Goal: Task Accomplishment & Management: Complete application form

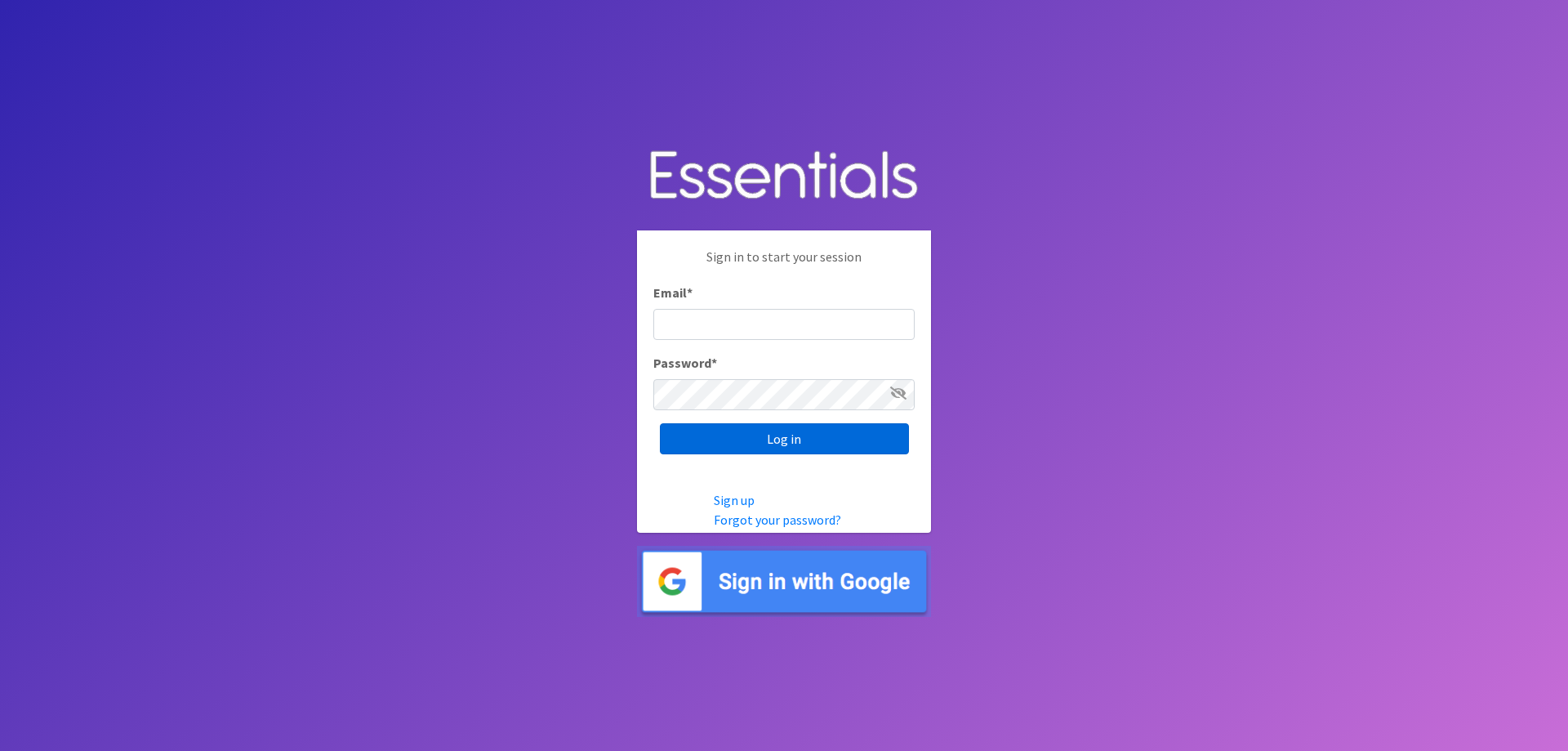
type input "[EMAIL_ADDRESS][DOMAIN_NAME]"
click at [784, 449] on input "Log in" at bounding box center [784, 438] width 250 height 31
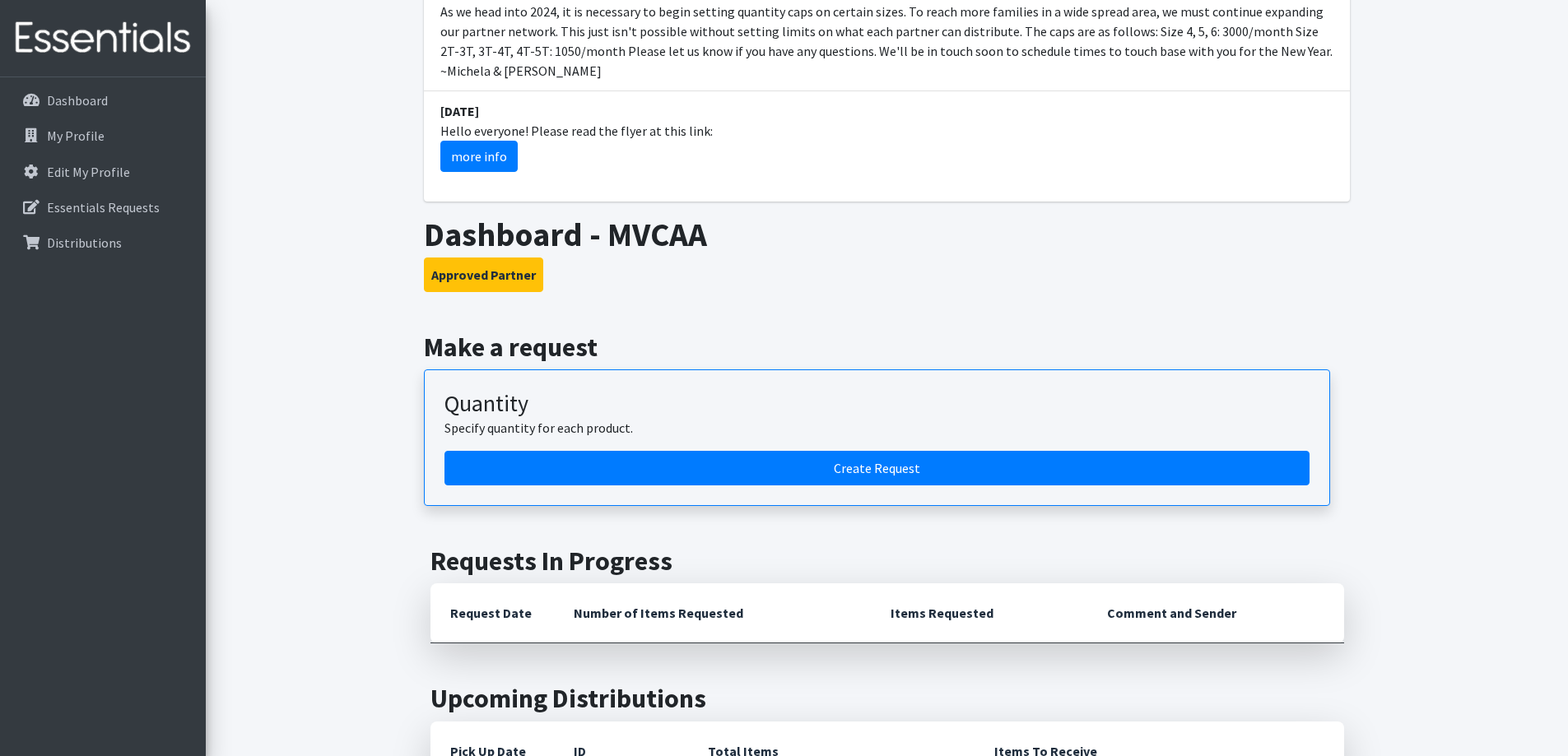
scroll to position [740, 0]
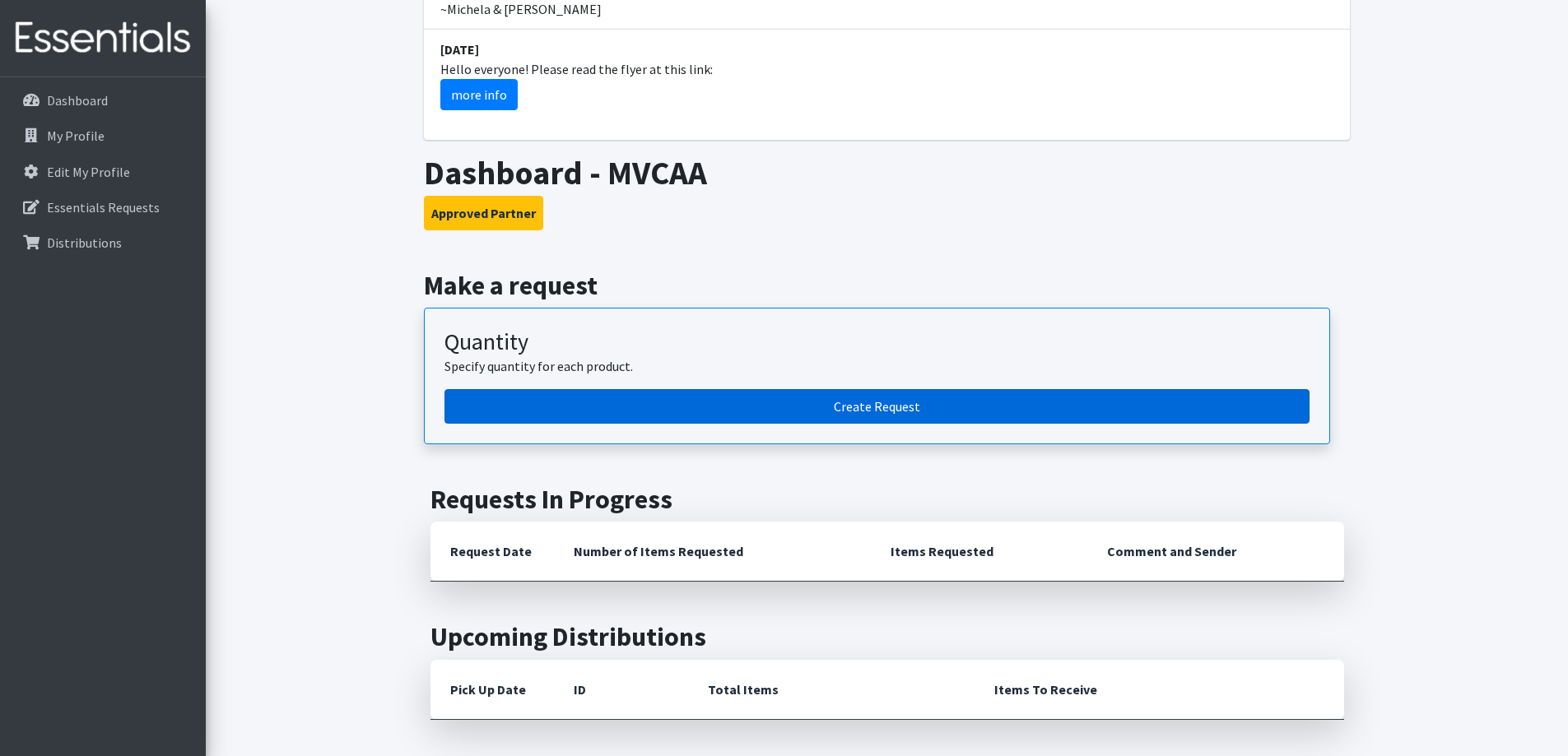
click at [927, 389] on link "Create Request" at bounding box center [876, 405] width 864 height 34
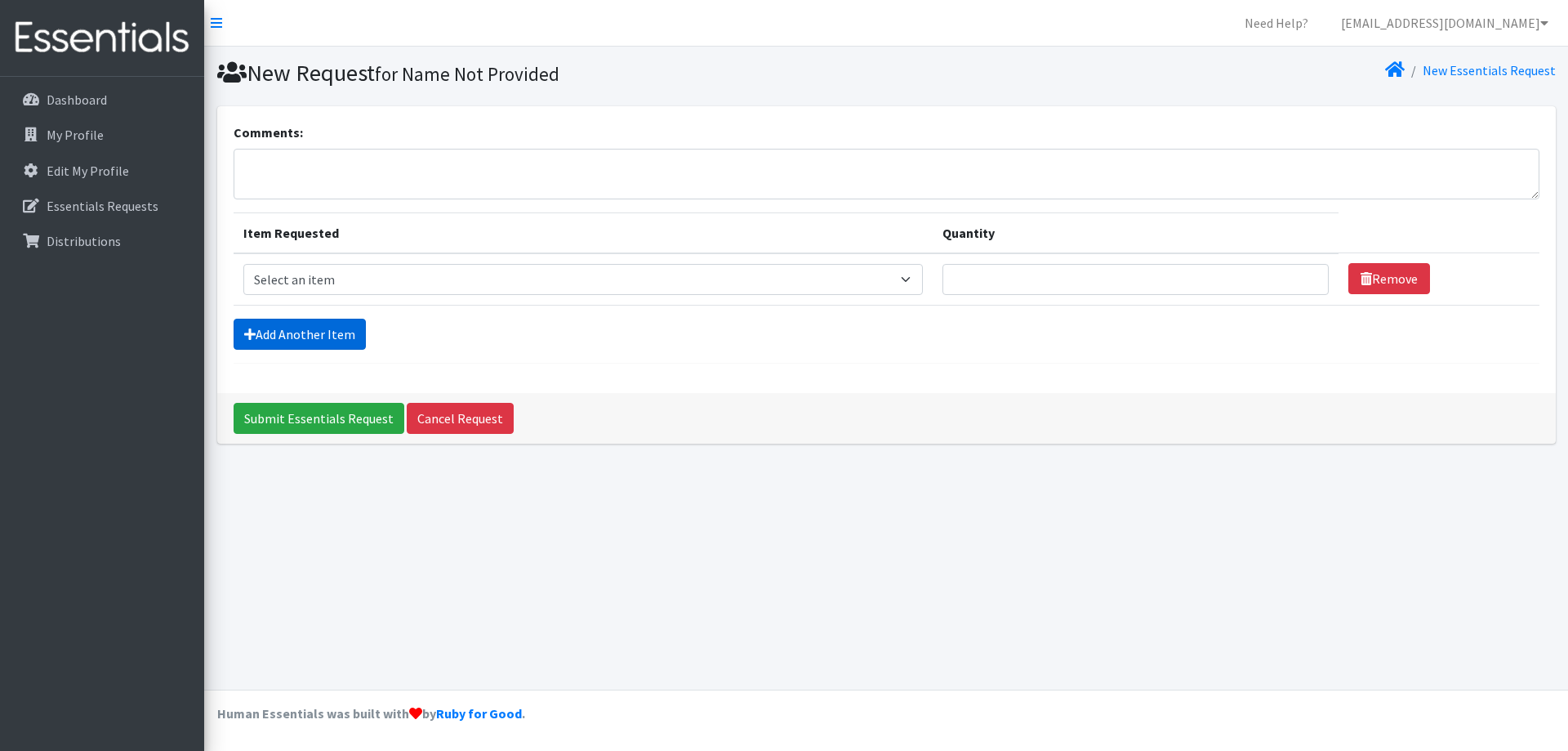
click at [307, 334] on link "Add Another Item" at bounding box center [299, 334] width 133 height 31
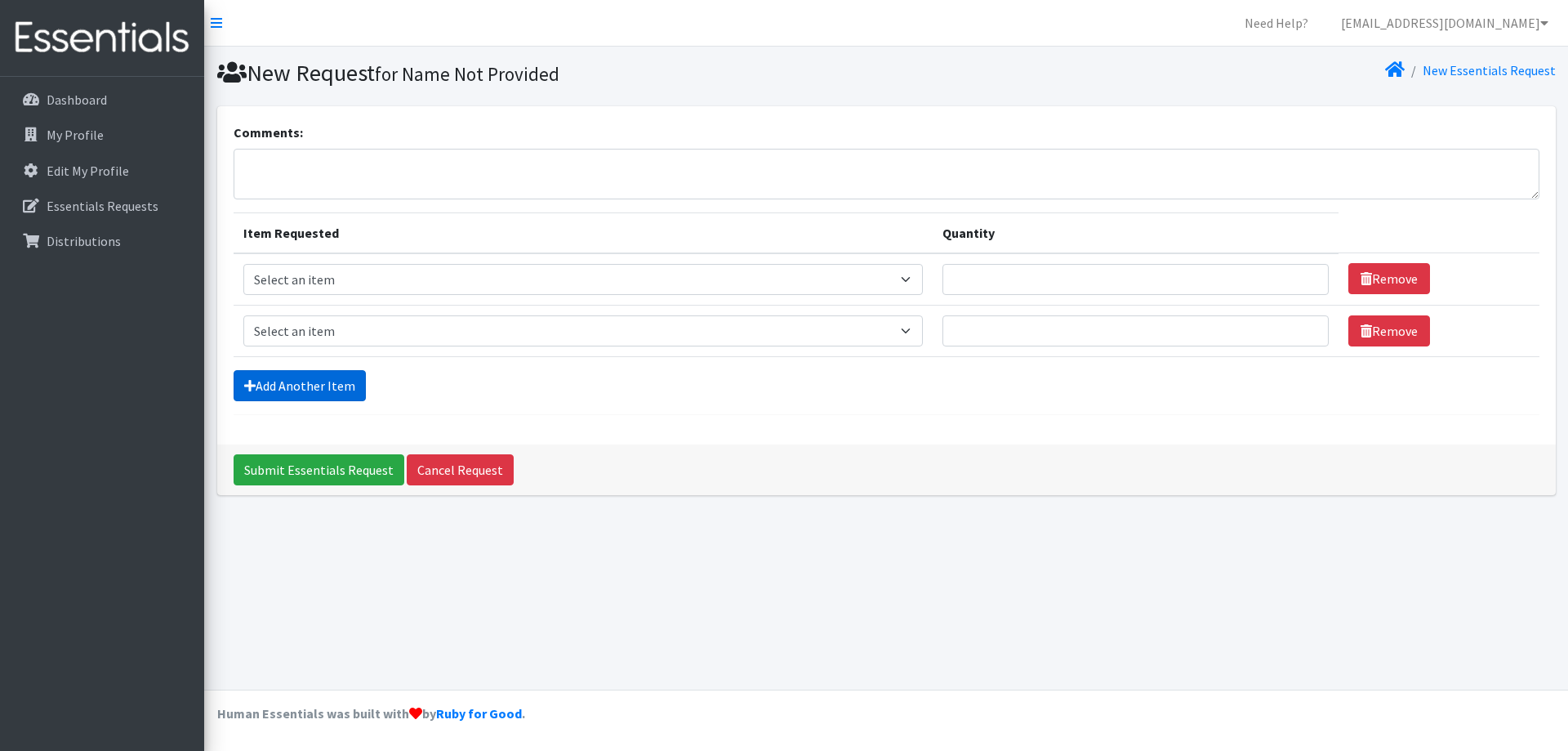
click at [296, 372] on link "Add Another Item" at bounding box center [299, 386] width 133 height 31
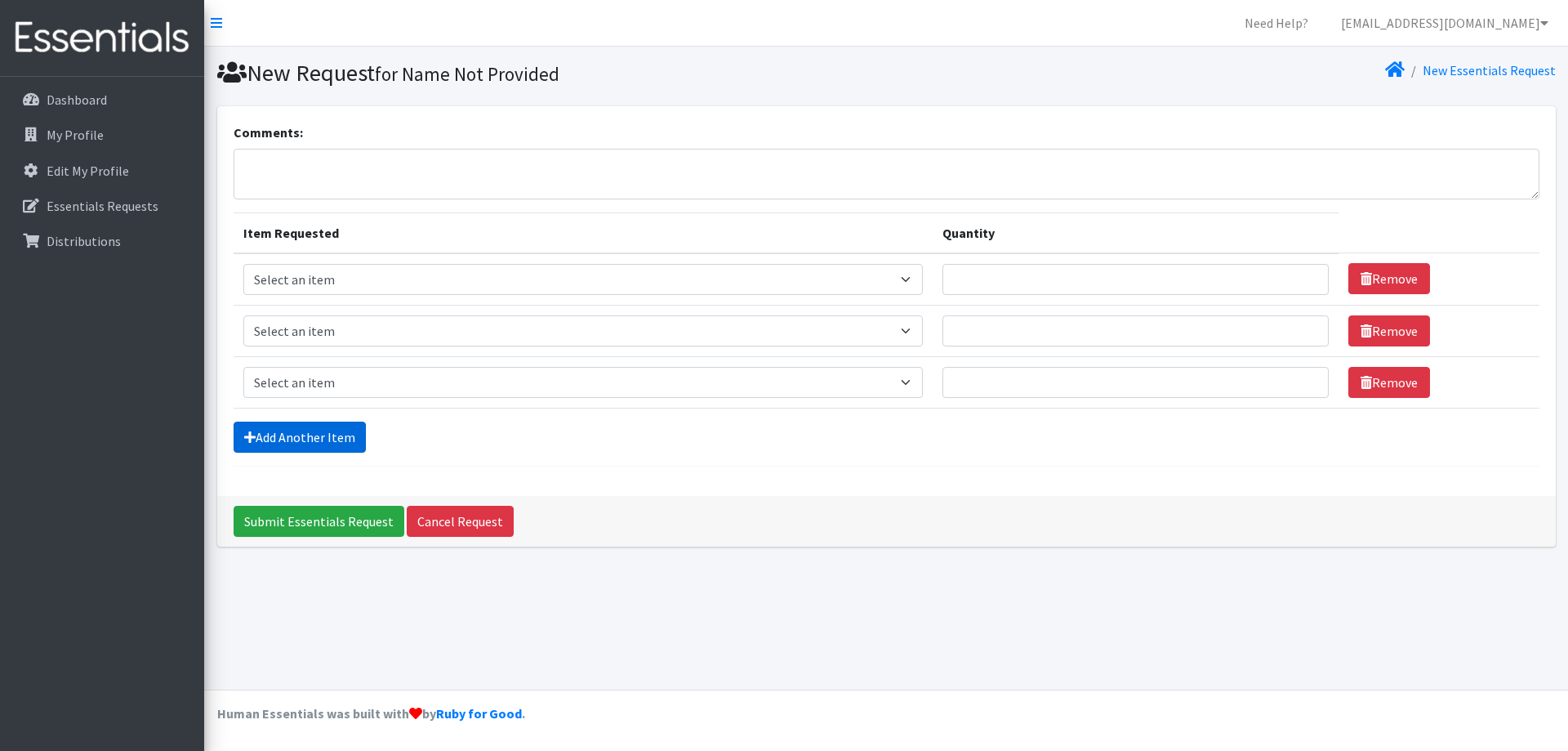
click at [302, 445] on link "Add Another Item" at bounding box center [299, 437] width 133 height 31
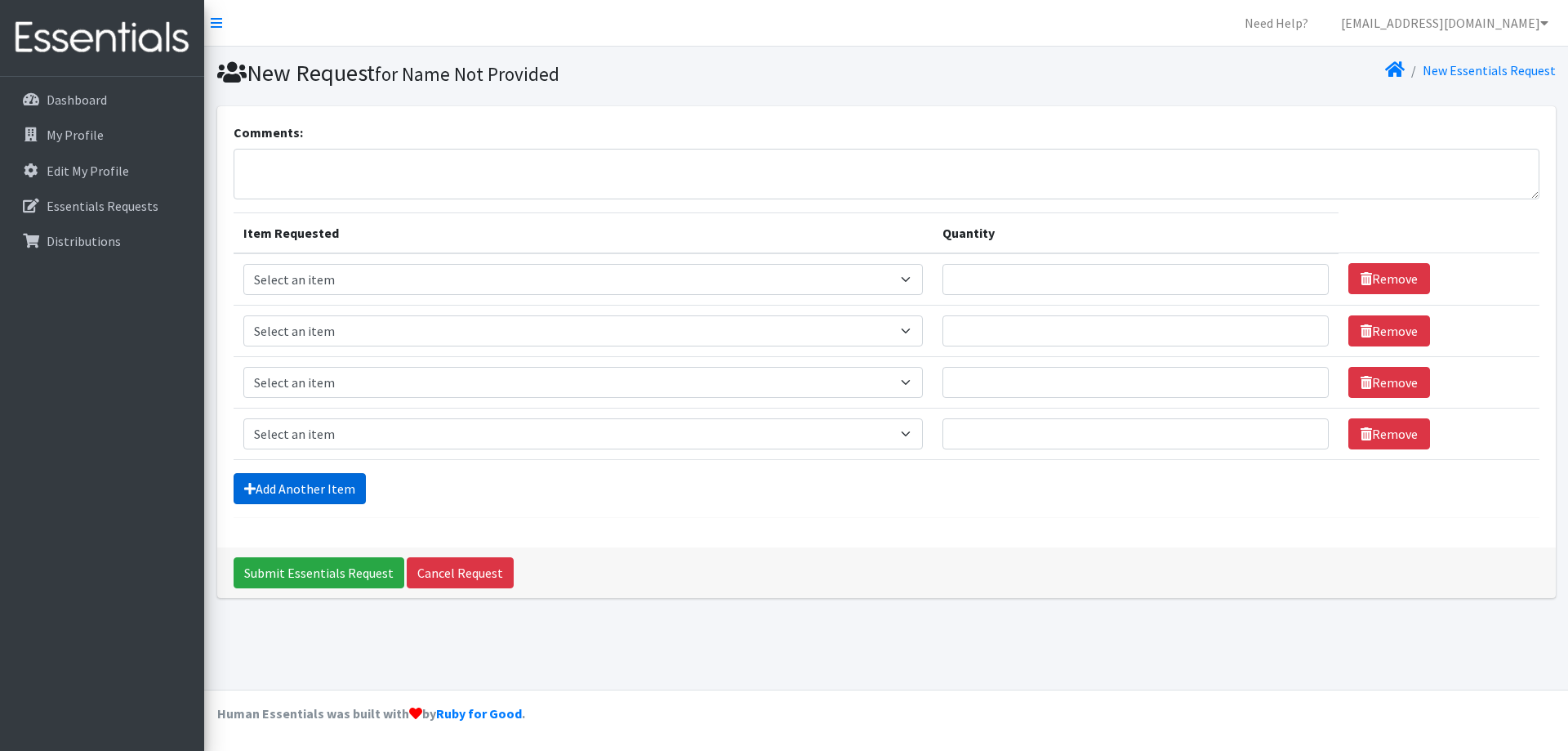
click at [300, 492] on link "Add Another Item" at bounding box center [299, 489] width 133 height 31
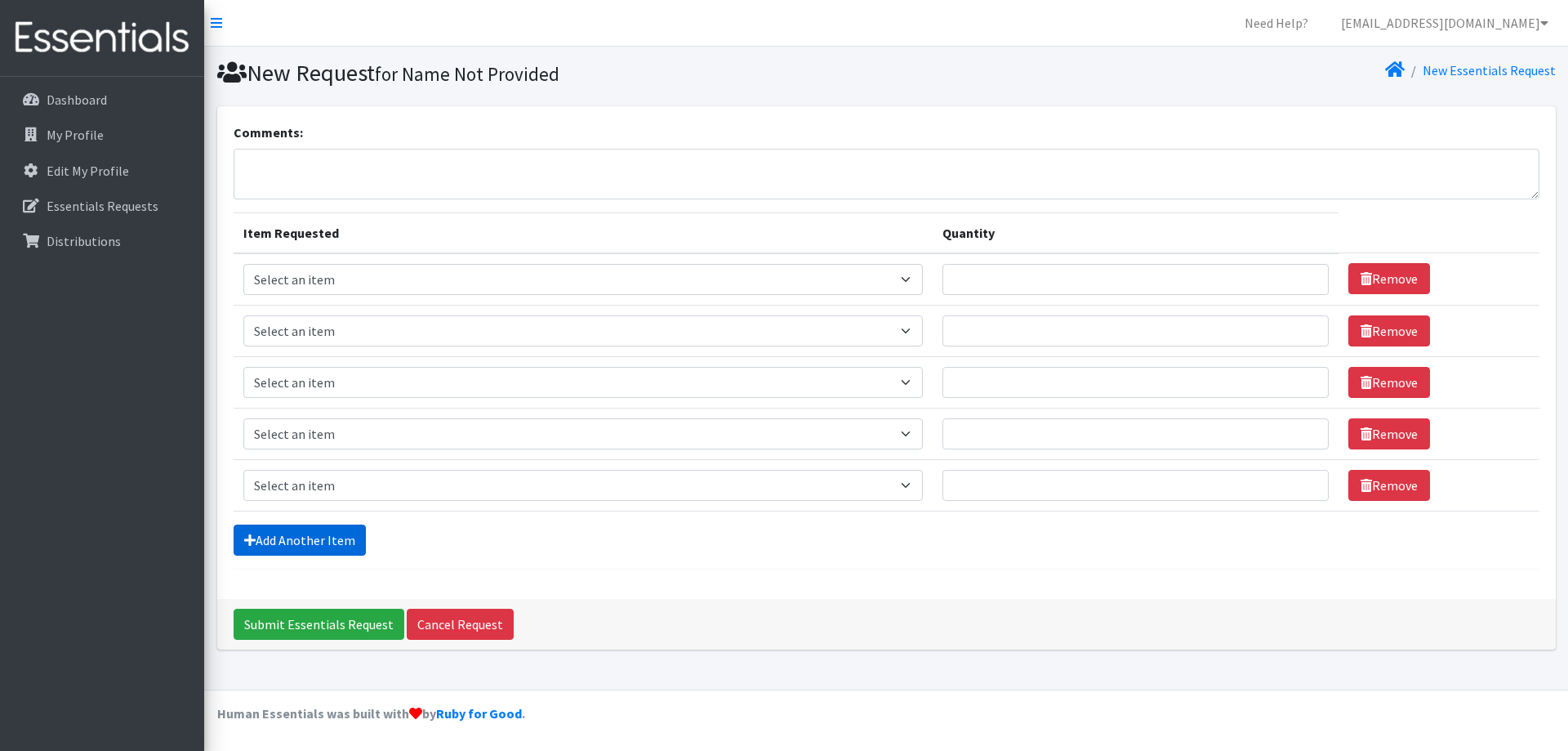
click at [293, 537] on link "Add Another Item" at bounding box center [299, 540] width 133 height 31
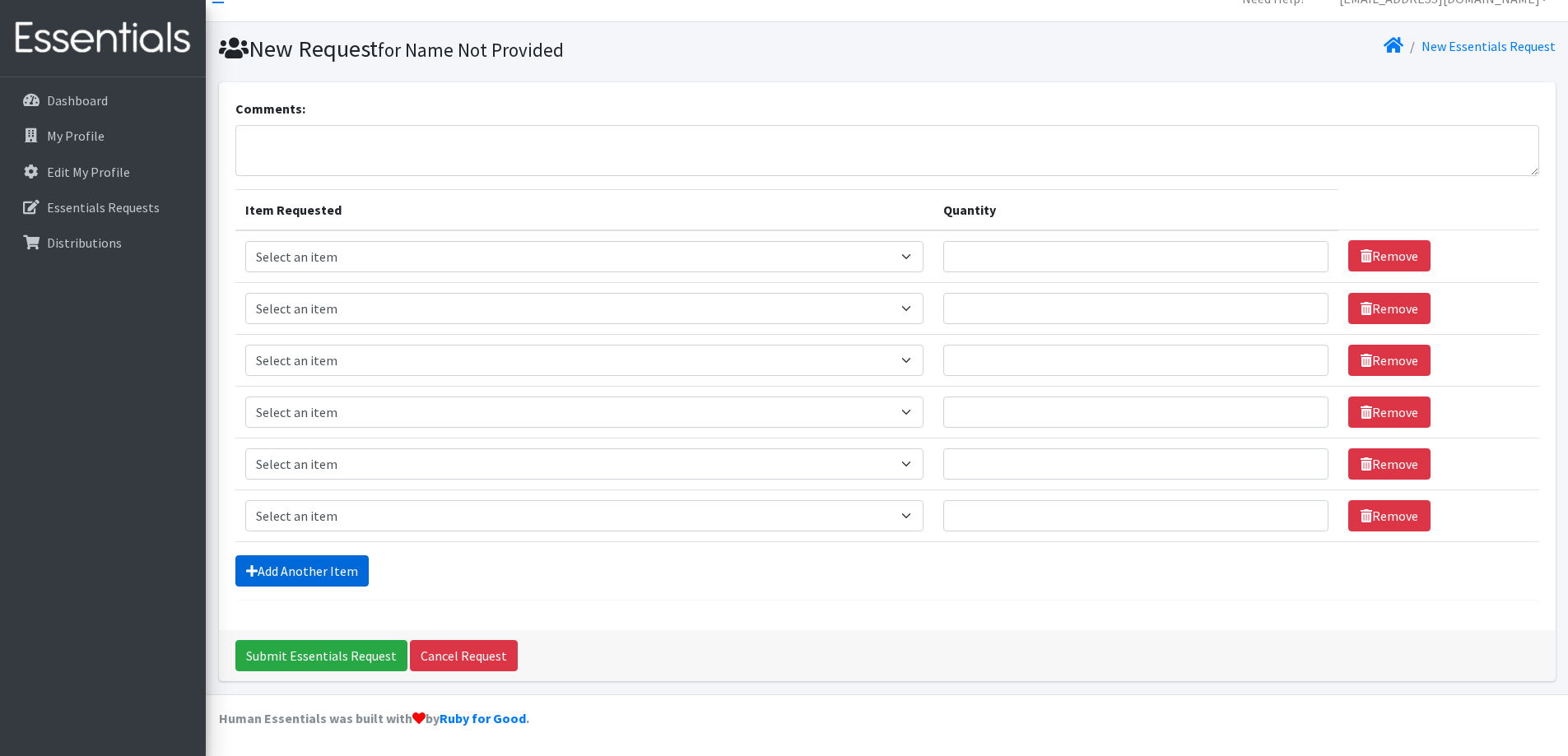
click at [296, 563] on link "Add Another Item" at bounding box center [301, 571] width 134 height 31
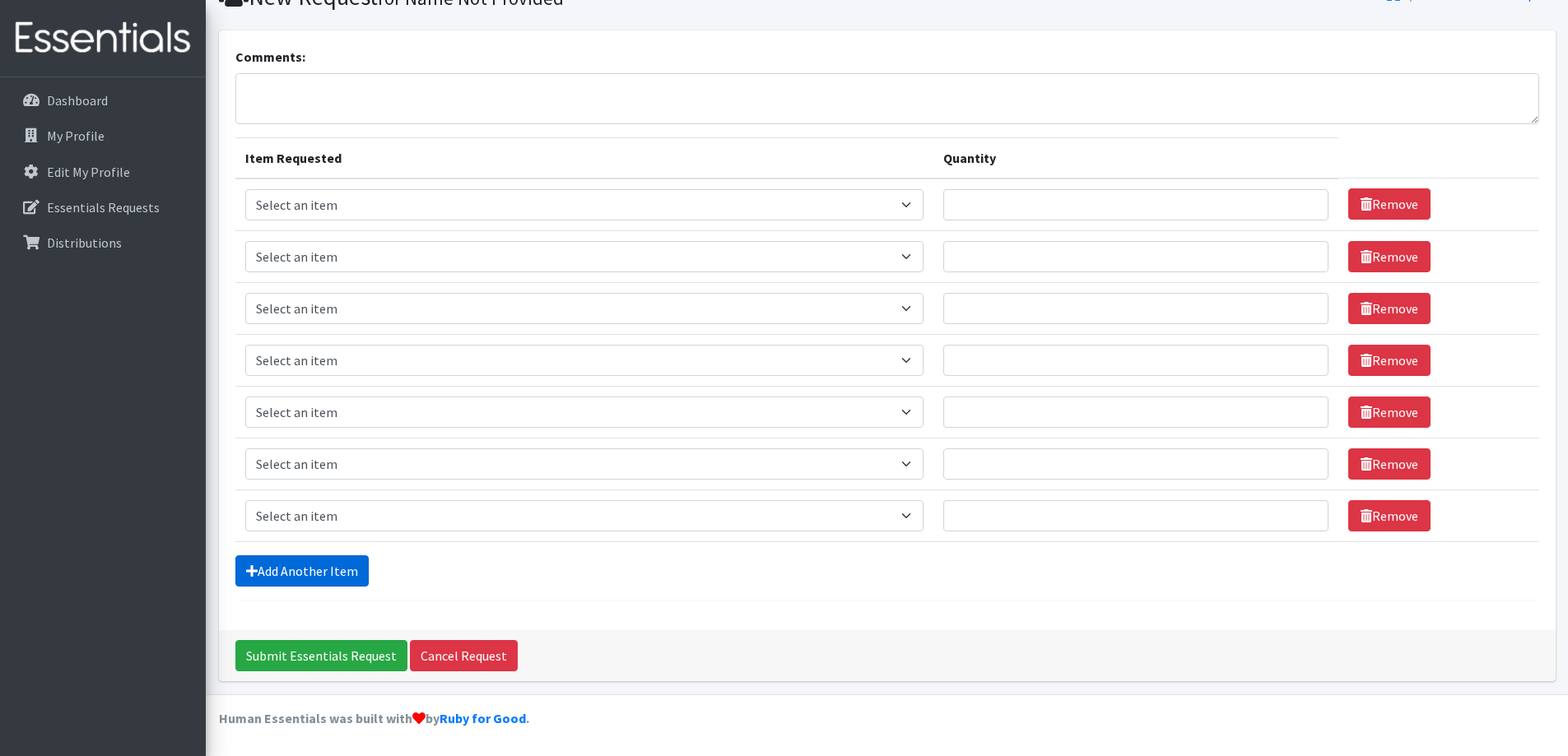
click at [297, 575] on link "Add Another Item" at bounding box center [301, 571] width 134 height 31
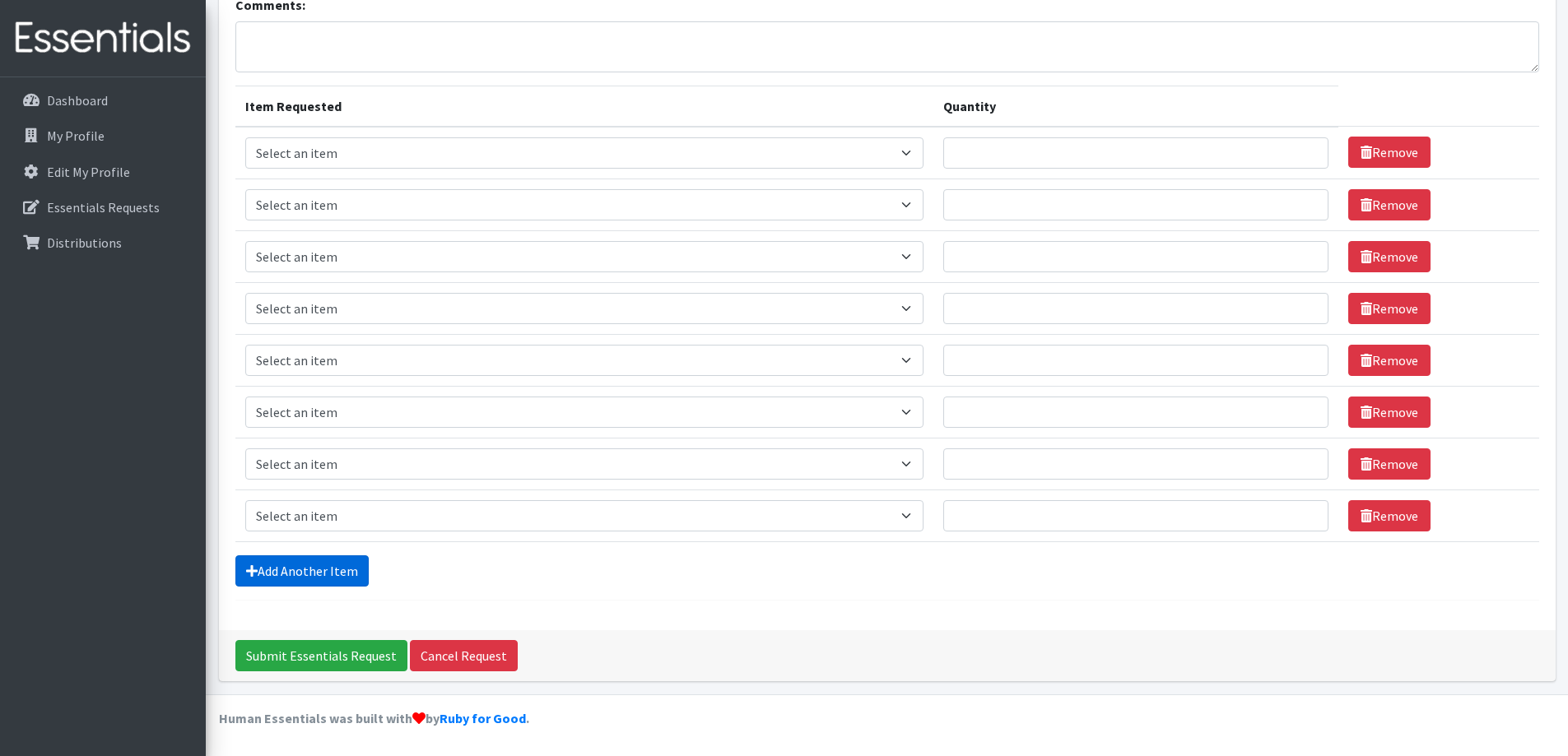
click at [284, 568] on link "Add Another Item" at bounding box center [301, 571] width 134 height 31
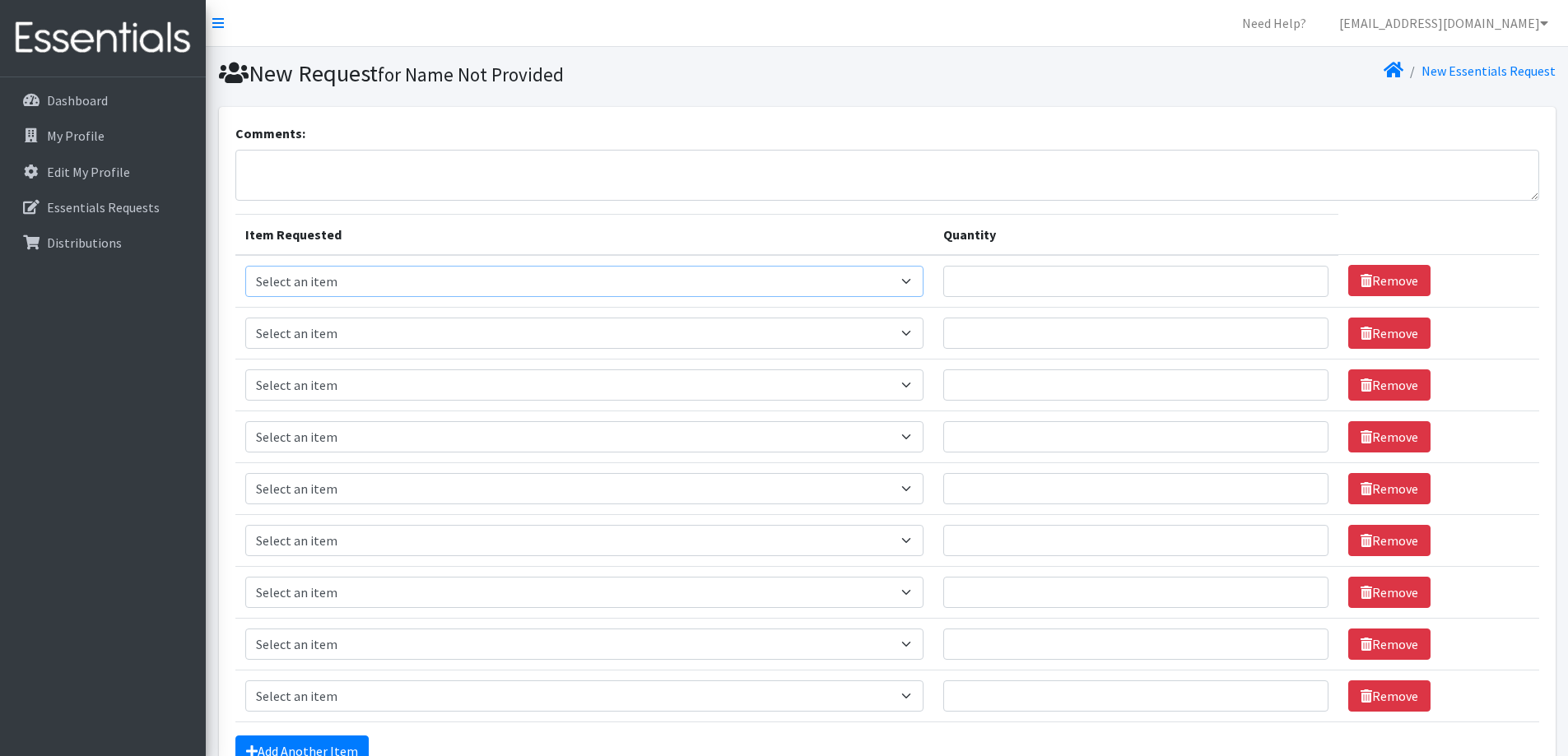
click at [912, 283] on select "Select an item 2T3T(30/child) 3T4T(30/child) 4T5T(30/child) Cloth Diaper Kit (s…" at bounding box center [585, 282] width 679 height 31
select select "939"
click at [246, 266] on select "Select an item 2T3T(30/child) 3T4T(30/child) 4T5T(30/child) Cloth Diaper Kit (s…" at bounding box center [585, 282] width 679 height 31
drag, startPoint x: 366, startPoint y: 337, endPoint x: 363, endPoint y: 347, distance: 10.4
click at [366, 337] on select "Select an item 2T3T(30/child) 3T4T(30/child) 4T5T(30/child) Cloth Diaper Kit (s…" at bounding box center [585, 333] width 679 height 31
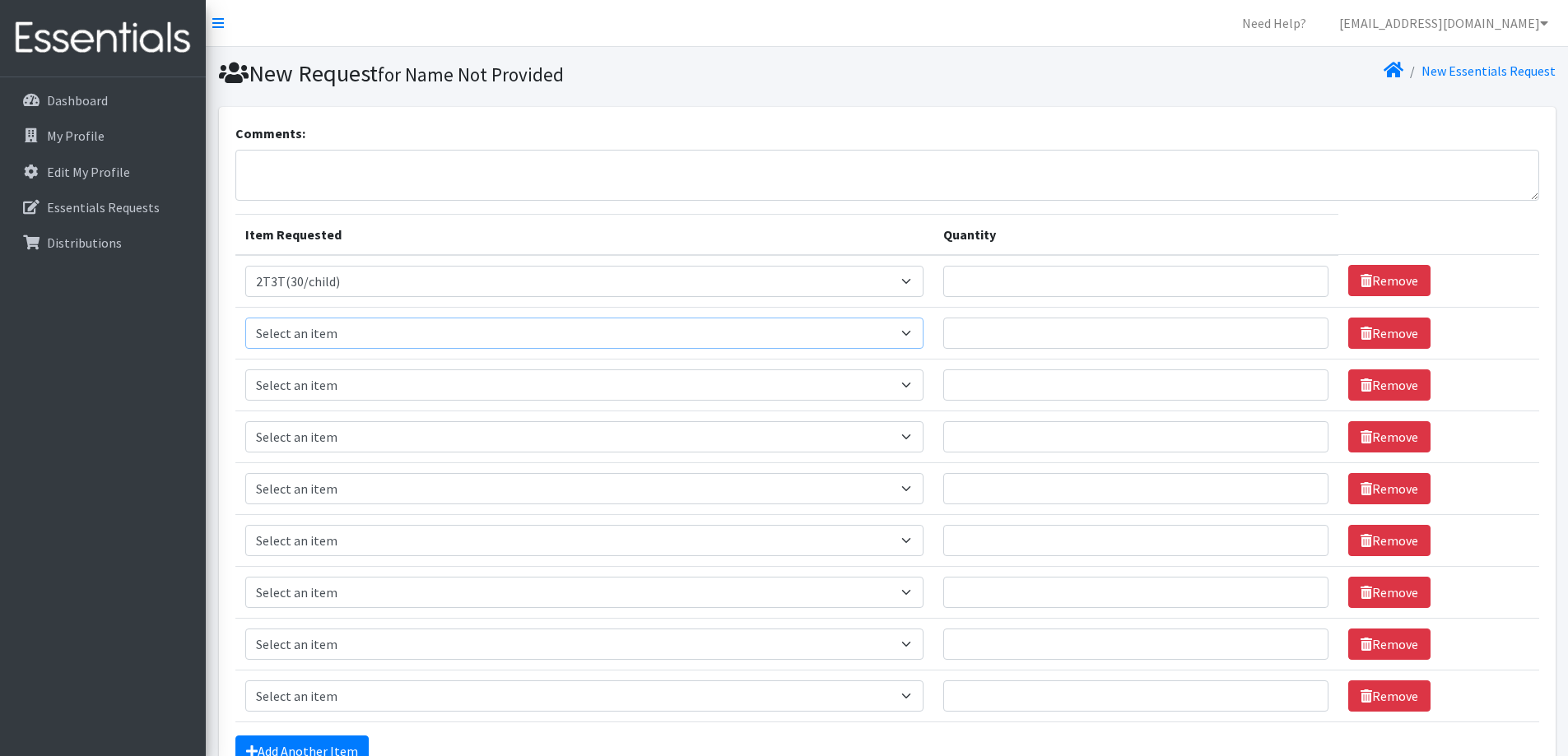
select select "941"
click at [246, 318] on select "Select an item 2T3T(30/child) 3T4T(30/child) 4T5T(30/child) Cloth Diaper Kit (s…" at bounding box center [585, 333] width 679 height 31
drag, startPoint x: 341, startPoint y: 381, endPoint x: 335, endPoint y: 464, distance: 83.2
click at [341, 381] on select "Select an item 2T3T(30/child) 3T4T(30/child) 4T5T(30/child) Cloth Diaper Kit (s…" at bounding box center [585, 385] width 679 height 31
select select "953"
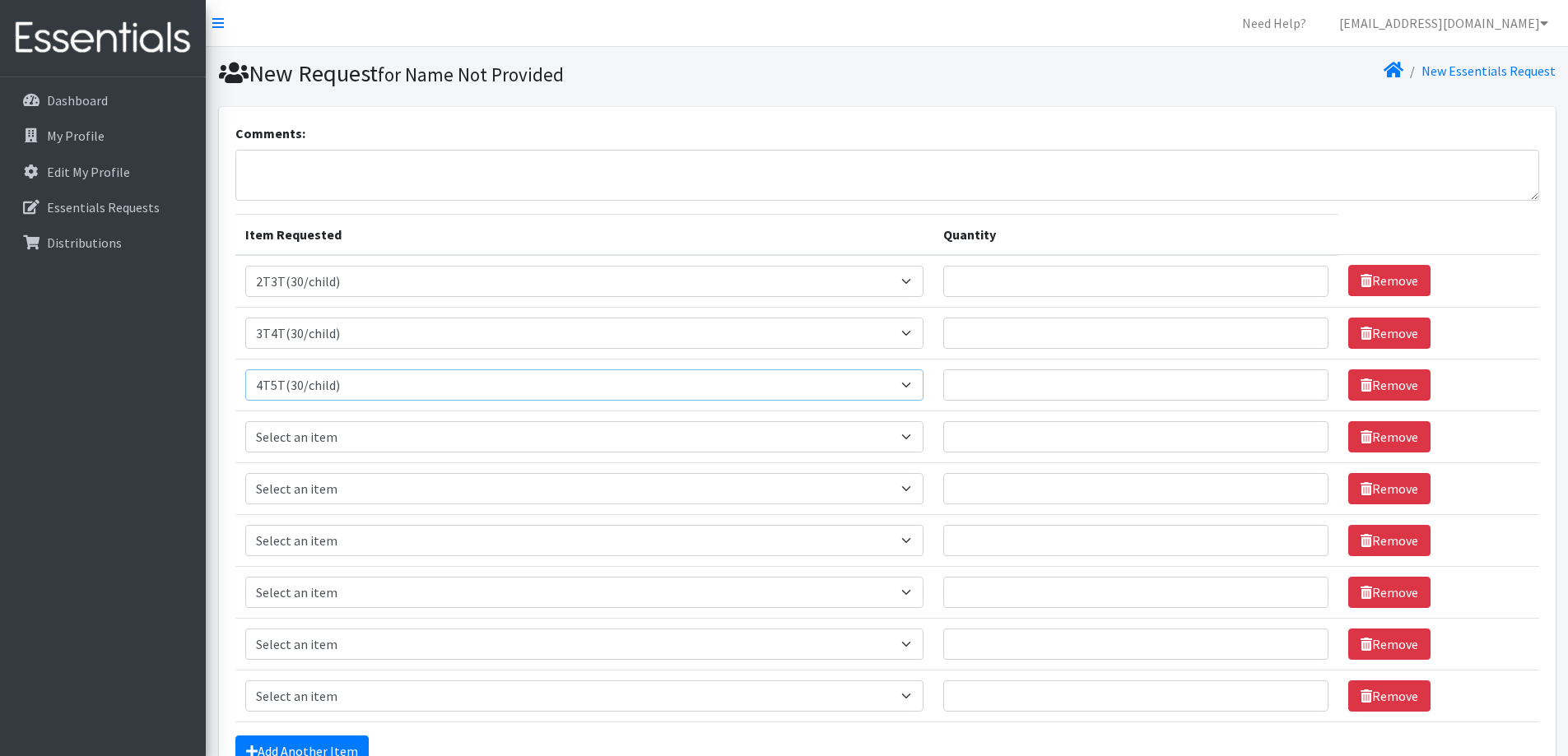
click at [246, 369] on select "Select an item 2T3T(30/child) 3T4T(30/child) 4T5T(30/child) Cloth Diaper Kit (s…" at bounding box center [585, 385] width 679 height 31
drag, startPoint x: 298, startPoint y: 433, endPoint x: 298, endPoint y: 423, distance: 10.0
click at [298, 433] on select "Select an item 2T3T(30/child) 3T4T(30/child) 4T5T(30/child) Cloth Diaper Kit (s…" at bounding box center [585, 436] width 679 height 31
select select "950"
click at [246, 421] on select "Select an item 2T3T(30/child) 3T4T(30/child) 4T5T(30/child) Cloth Diaper Kit (s…" at bounding box center [585, 436] width 679 height 31
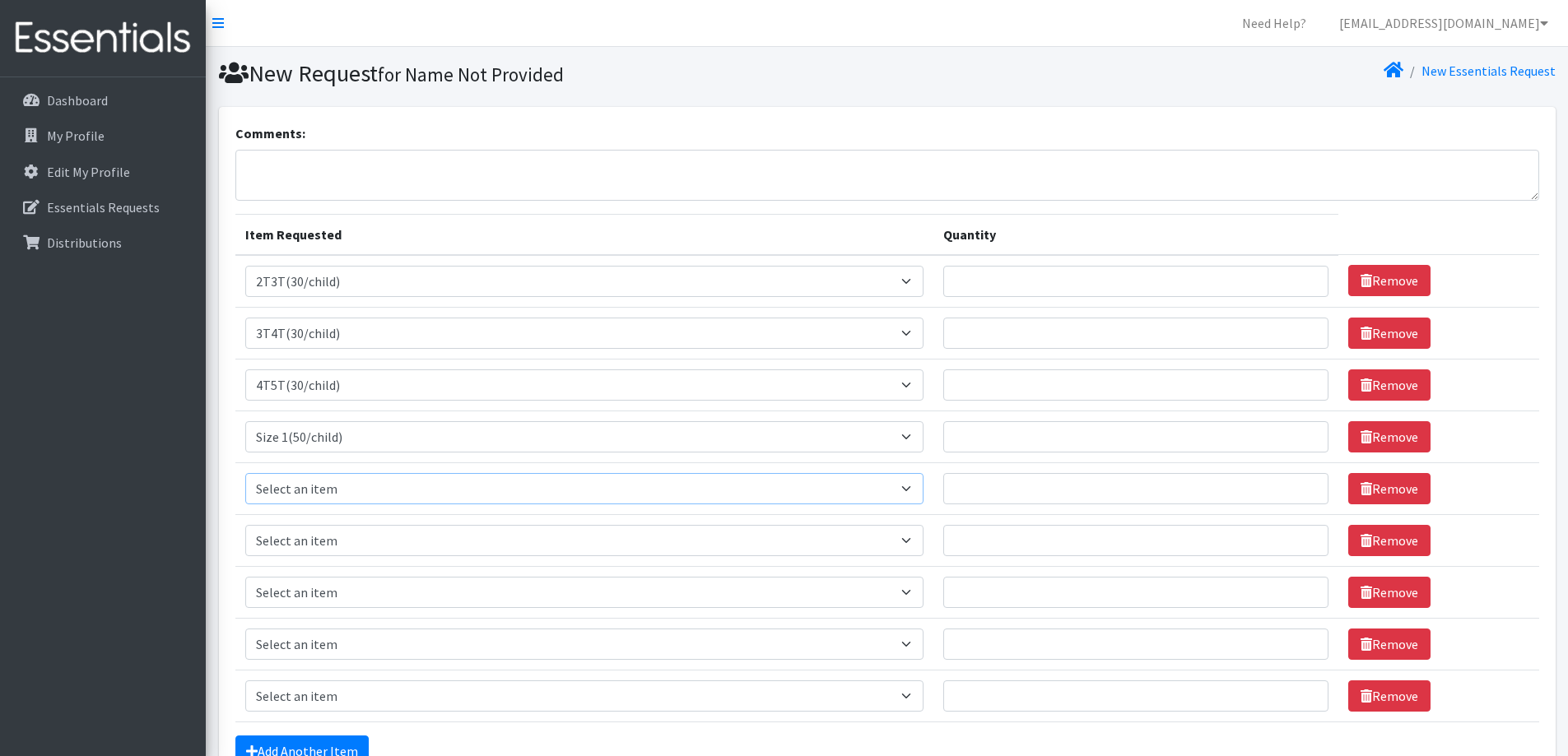
click at [320, 489] on select "Select an item 2T3T(30/child) 3T4T(30/child) 4T5T(30/child) Cloth Diaper Kit (s…" at bounding box center [585, 489] width 679 height 31
select select "951"
click at [246, 473] on select "Select an item 2T3T(30/child) 3T4T(30/child) 4T5T(30/child) Cloth Diaper Kit (s…" at bounding box center [585, 489] width 679 height 31
click at [328, 542] on select "Select an item 2T3T(30/child) 3T4T(30/child) 4T5T(30/child) Cloth Diaper Kit (s…" at bounding box center [585, 541] width 679 height 31
select select "954"
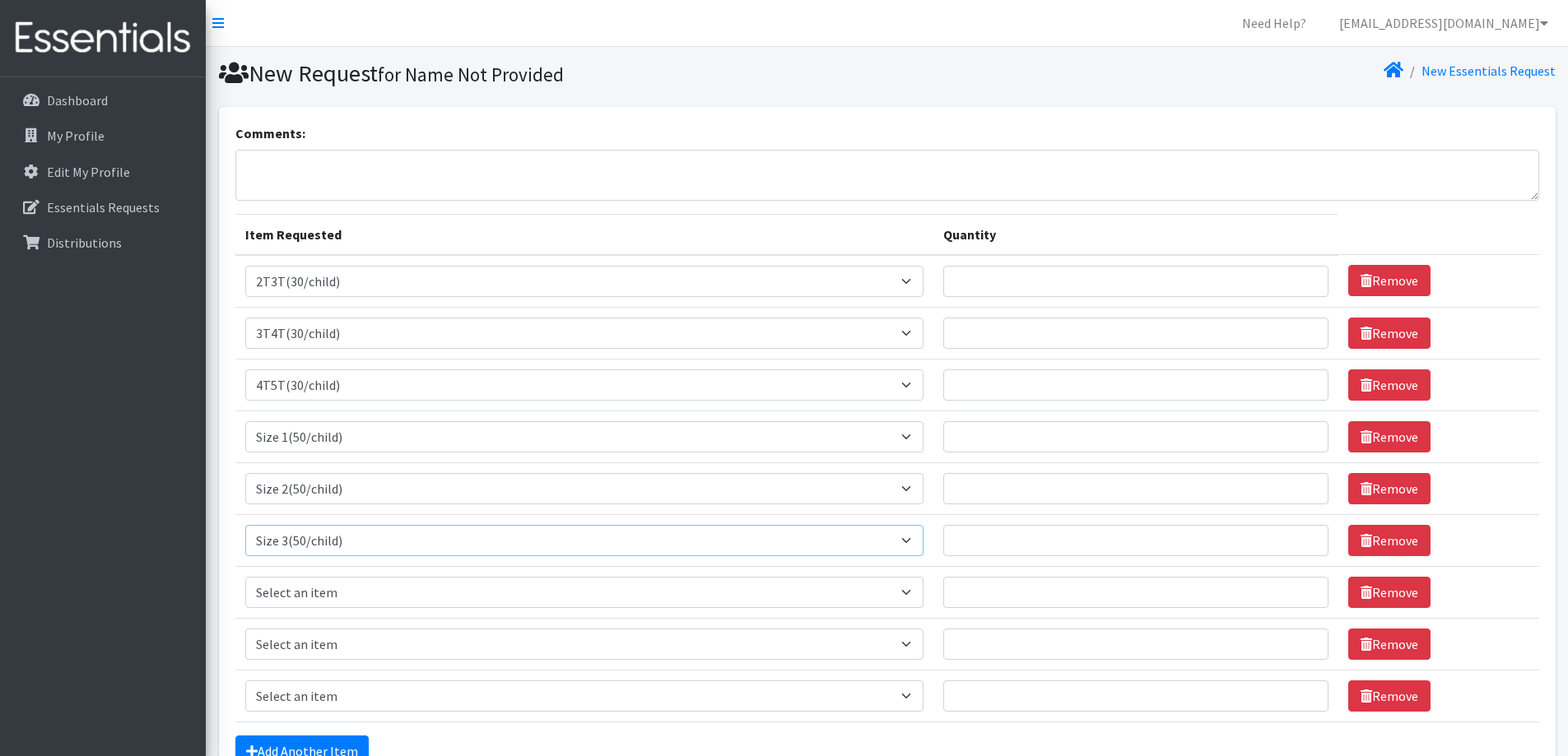
click at [246, 525] on select "Select an item 2T3T(30/child) 3T4T(30/child) 4T5T(30/child) Cloth Diaper Kit (s…" at bounding box center [585, 541] width 679 height 31
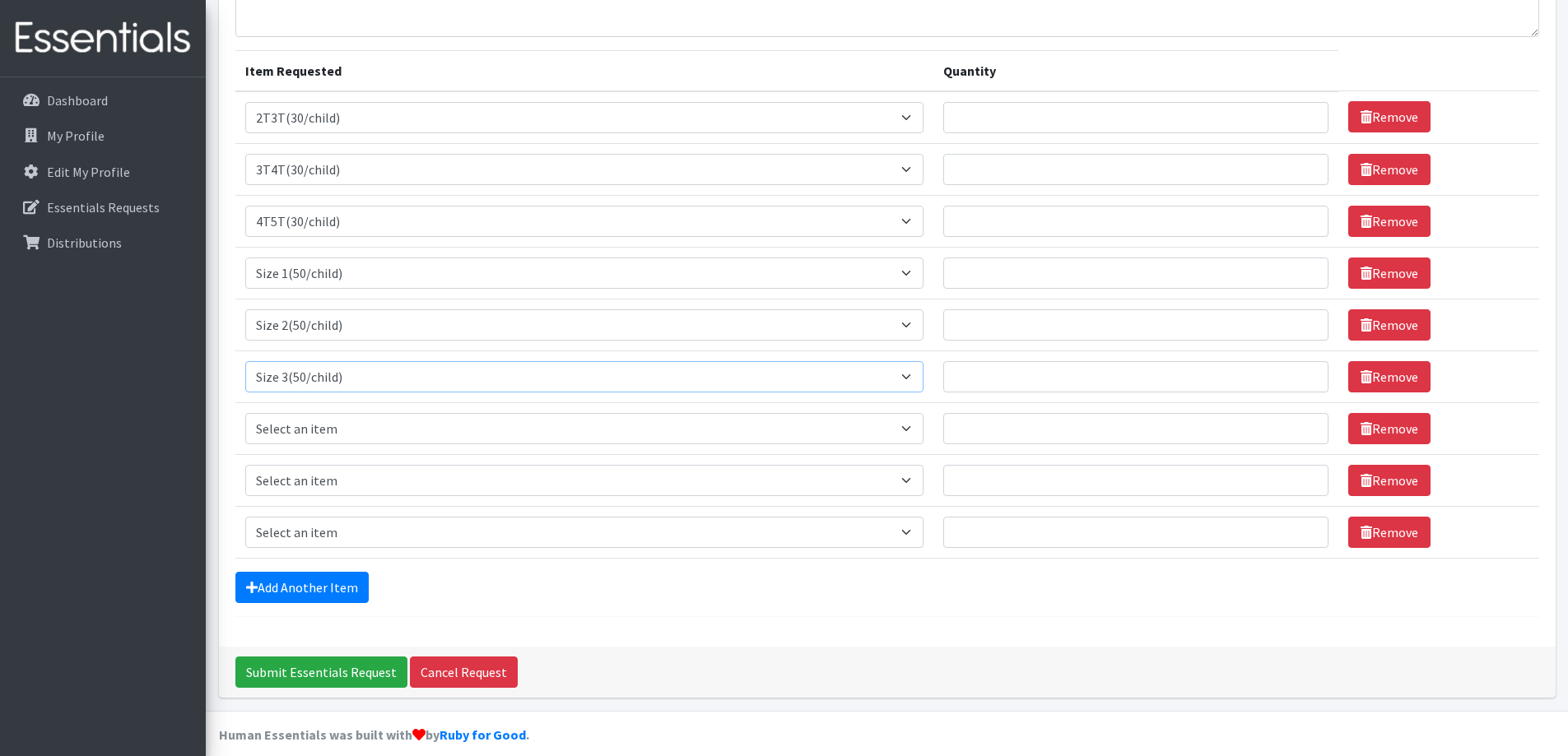
scroll to position [165, 0]
click at [350, 423] on select "Select an item 2T3T(30/child) 3T4T(30/child) 4T5T(30/child) Cloth Diaper Kit (s…" at bounding box center [585, 428] width 679 height 31
select select "963"
click at [246, 412] on select "Select an item 2T3T(30/child) 3T4T(30/child) 4T5T(30/child) Cloth Diaper Kit (s…" at bounding box center [585, 428] width 679 height 31
click at [318, 469] on select "Select an item 2T3T(30/child) 3T4T(30/child) 4T5T(30/child) Cloth Diaper Kit (s…" at bounding box center [585, 479] width 679 height 31
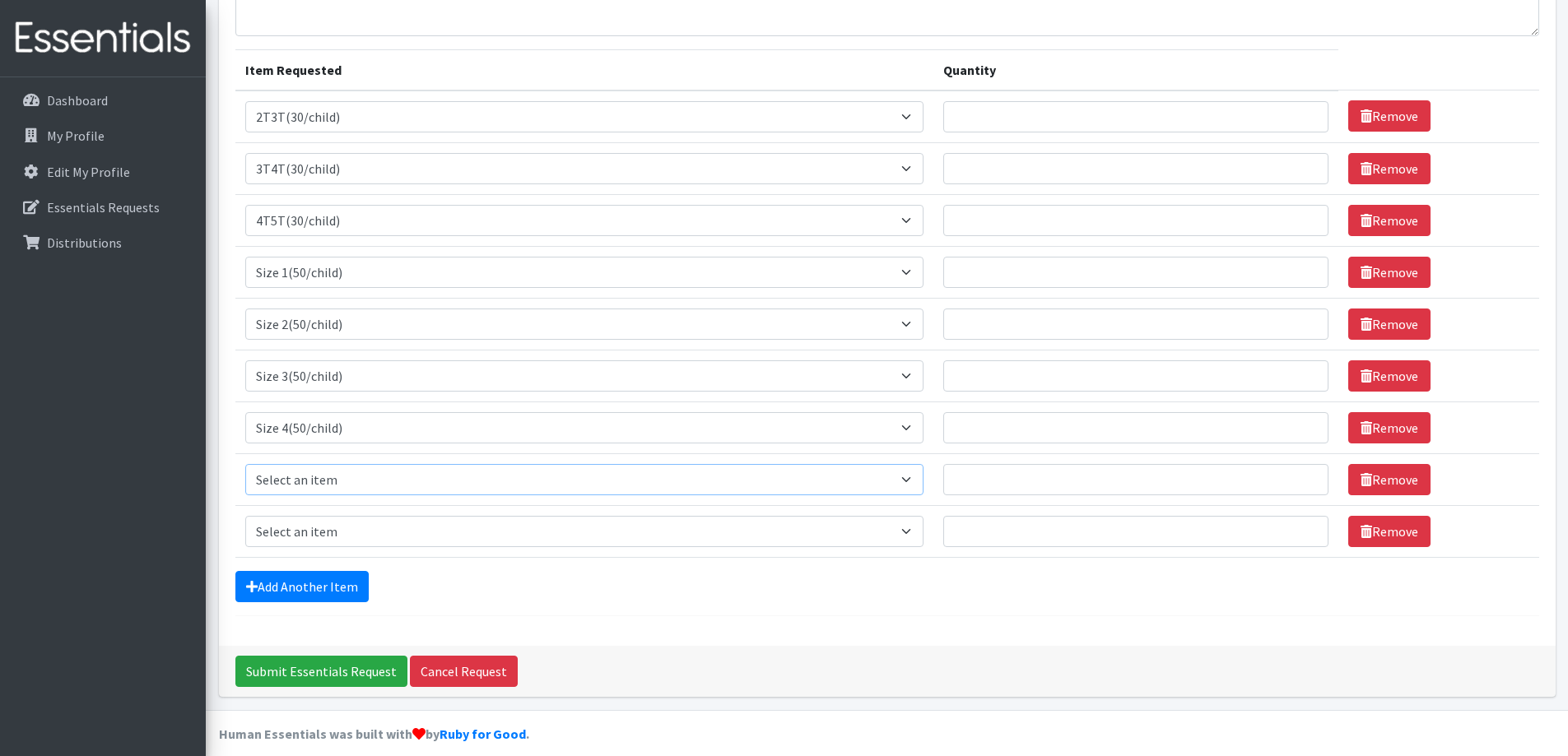
select select "964"
click at [246, 464] on select "Select an item 2T3T(30/child) 3T4T(30/child) 4T5T(30/child) Cloth Diaper Kit (s…" at bounding box center [585, 479] width 679 height 31
click at [323, 531] on select "Select an item 2T3T(30/child) 3T4T(30/child) 4T5T(30/child) Cloth Diaper Kit (s…" at bounding box center [585, 531] width 679 height 31
select select "966"
click at [246, 515] on select "Select an item 2T3T(30/child) 3T4T(30/child) 4T5T(30/child) Cloth Diaper Kit (s…" at bounding box center [585, 531] width 679 height 31
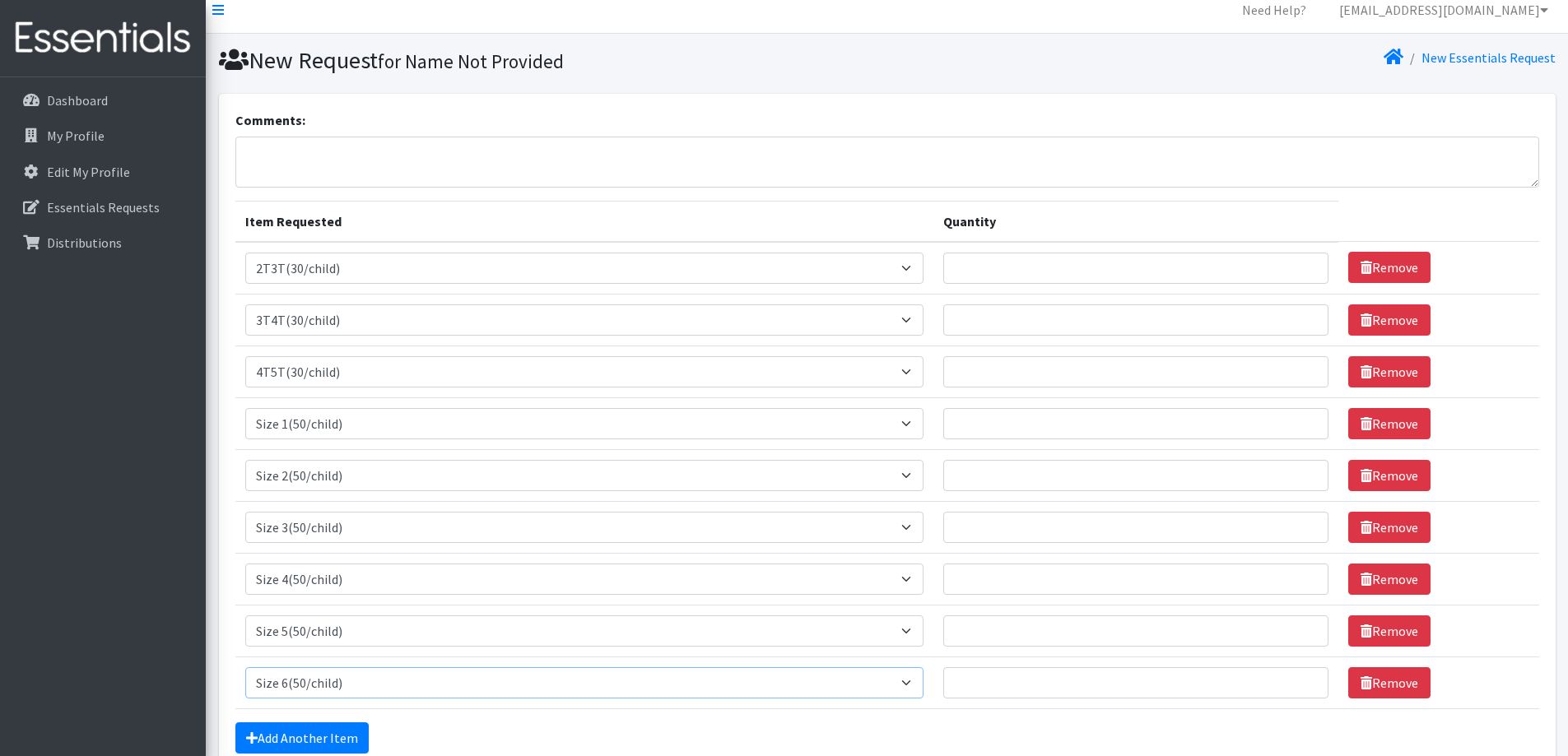
scroll to position [0, 0]
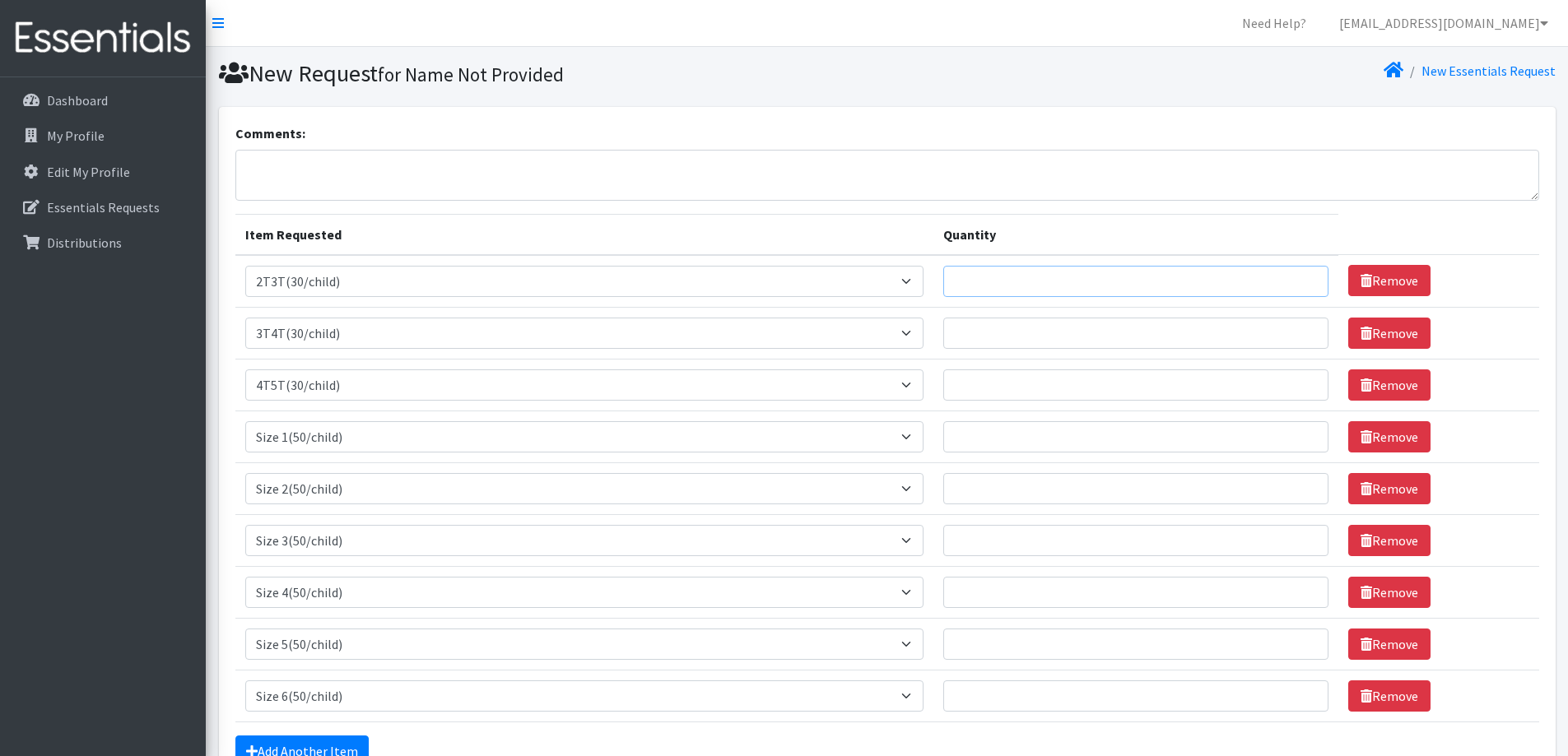
click at [974, 276] on input "Quantity" at bounding box center [1135, 282] width 385 height 31
type input "60"
click at [963, 331] on input "Quantity" at bounding box center [1135, 333] width 385 height 31
type input "330"
type input "1800"
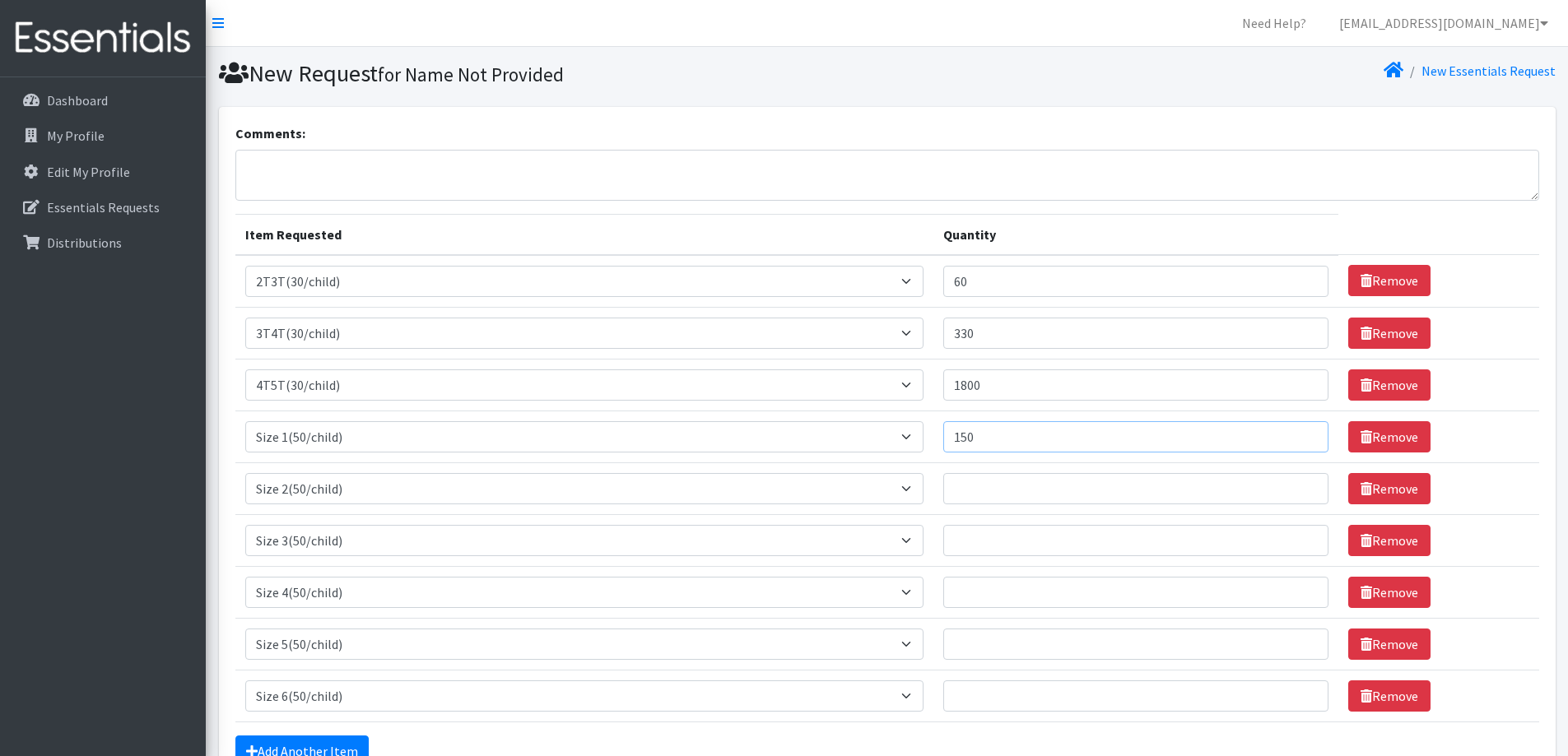
type input "150"
type input "200"
type input "1000"
type input "1800"
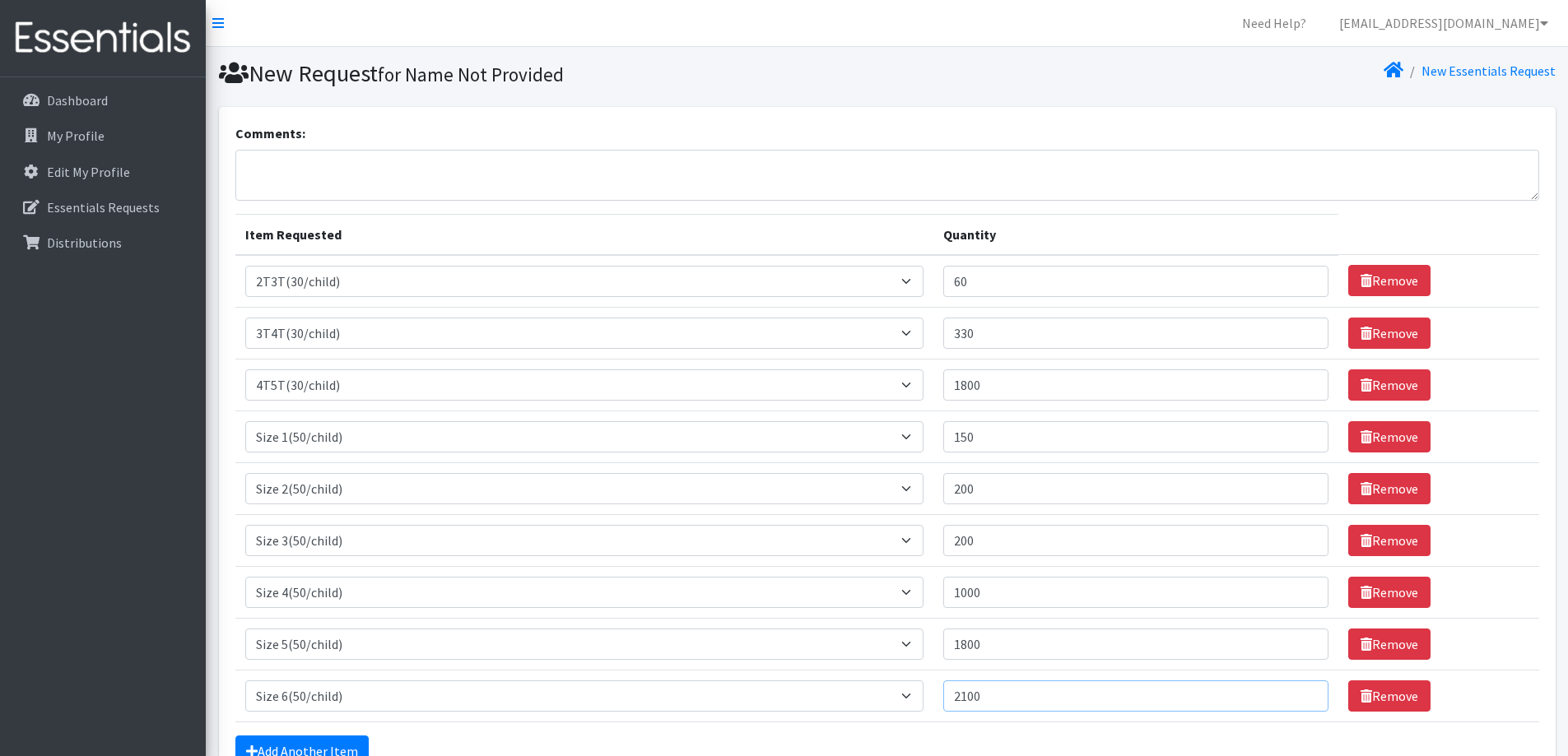
type input "2100"
click at [262, 177] on textarea "Comments:" at bounding box center [887, 175] width 1304 height 51
